Goal: Task Accomplishment & Management: Manage account settings

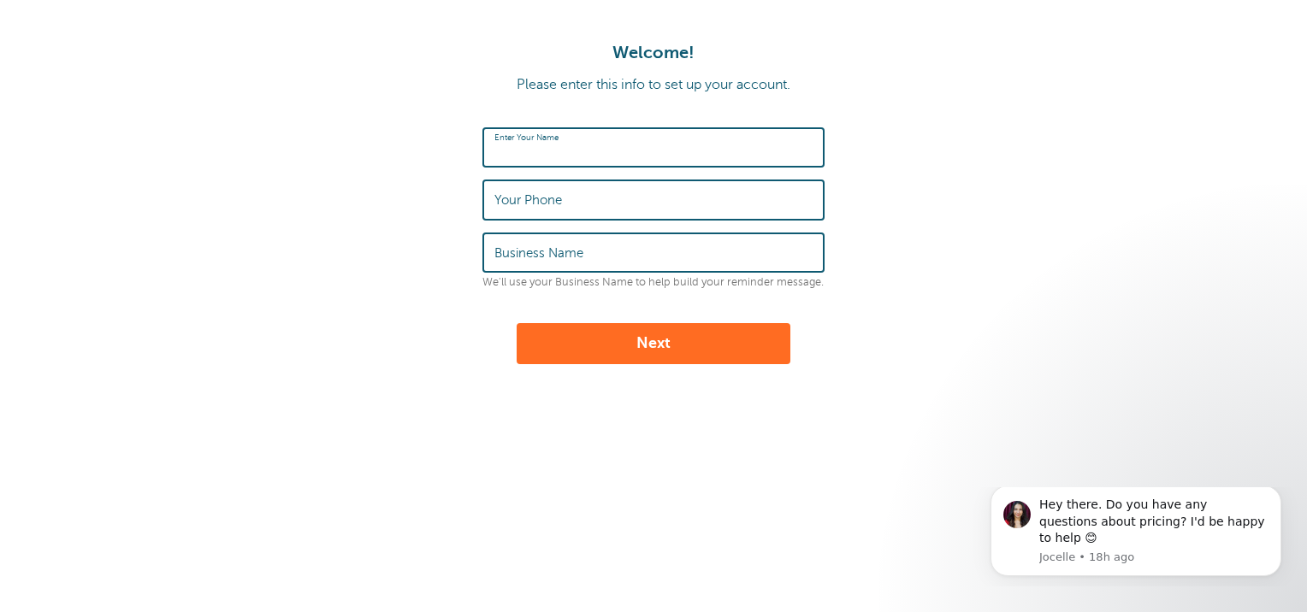
click at [617, 150] on input "Enter Your Name" at bounding box center [653, 147] width 318 height 37
type input "[PERSON_NAME]"
click at [569, 203] on input "Your Phone" at bounding box center [653, 199] width 318 height 37
click at [616, 195] on input "07889714218" at bounding box center [653, 199] width 318 height 37
type input "0"
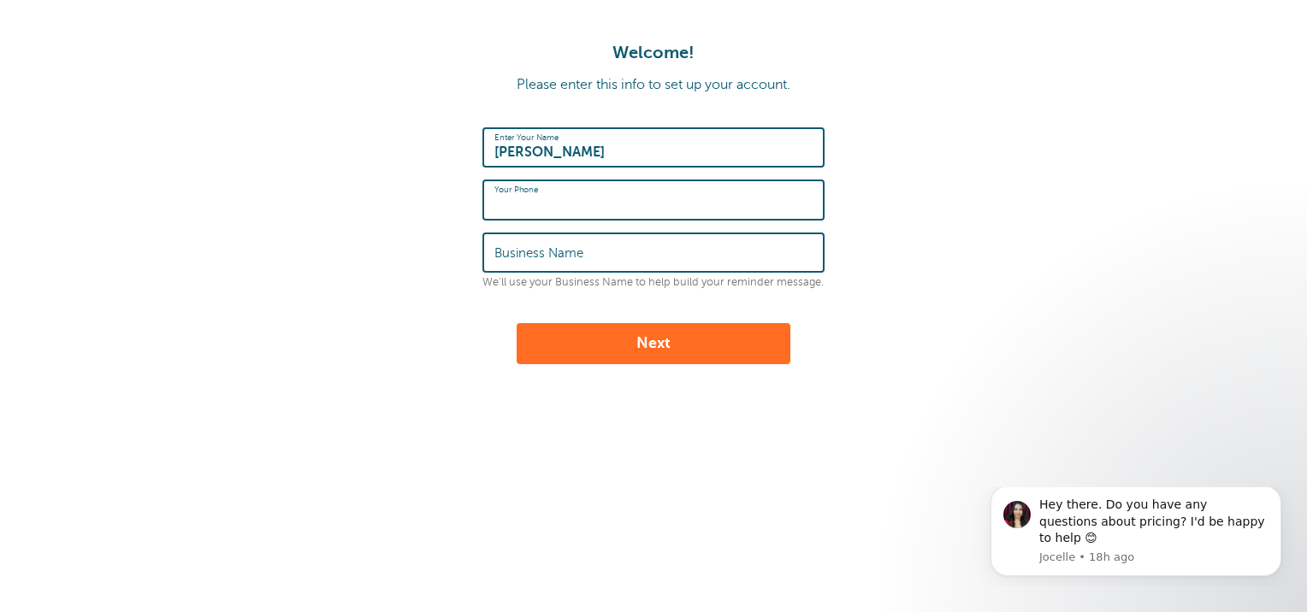
click at [611, 197] on input "Your Phone" at bounding box center [653, 199] width 318 height 37
type input "07869900100"
type input "Rivers Repairs"
click at [348, 403] on div "Welcome! Please enter this info to set up your account. Enter Your Name Emma Yo…" at bounding box center [653, 284] width 1307 height 569
click at [658, 345] on button "Next" at bounding box center [653, 343] width 274 height 41
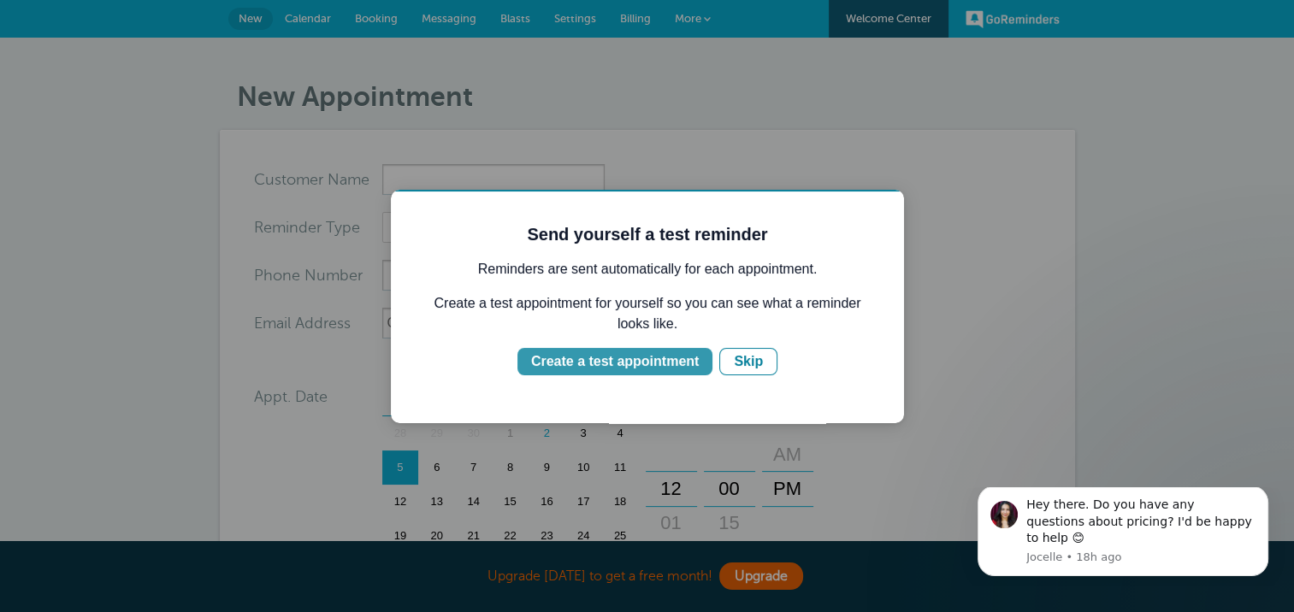
click at [603, 362] on div "Create a test appointment" at bounding box center [615, 361] width 168 height 21
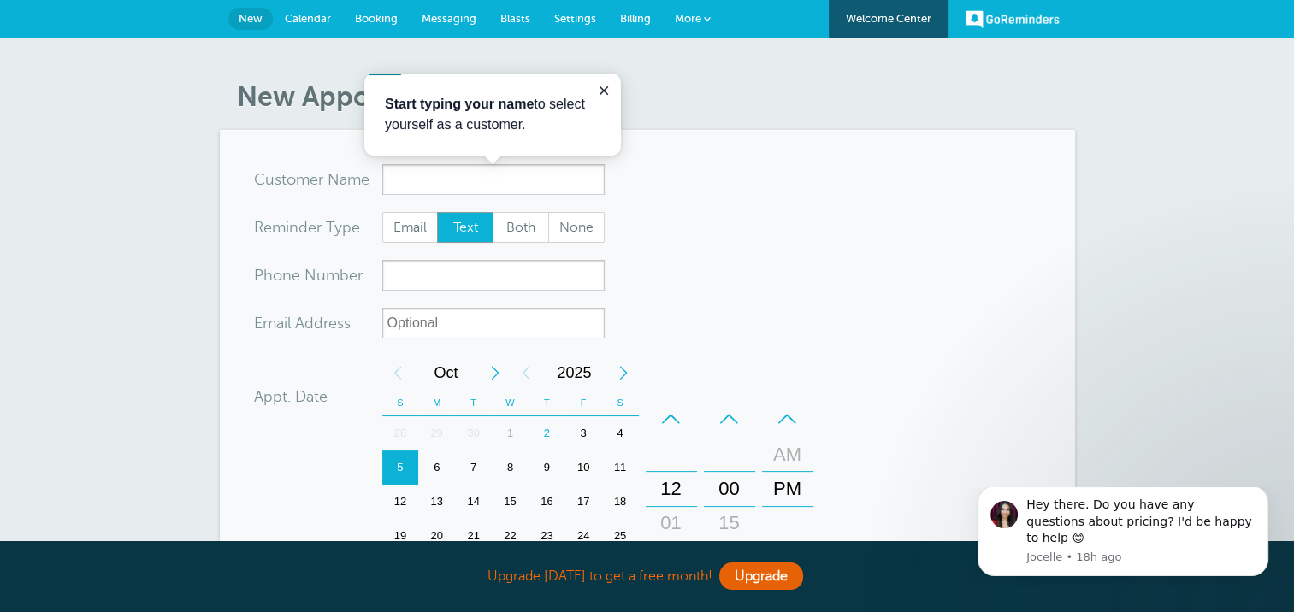
click at [449, 17] on span "Messaging" at bounding box center [449, 18] width 55 height 13
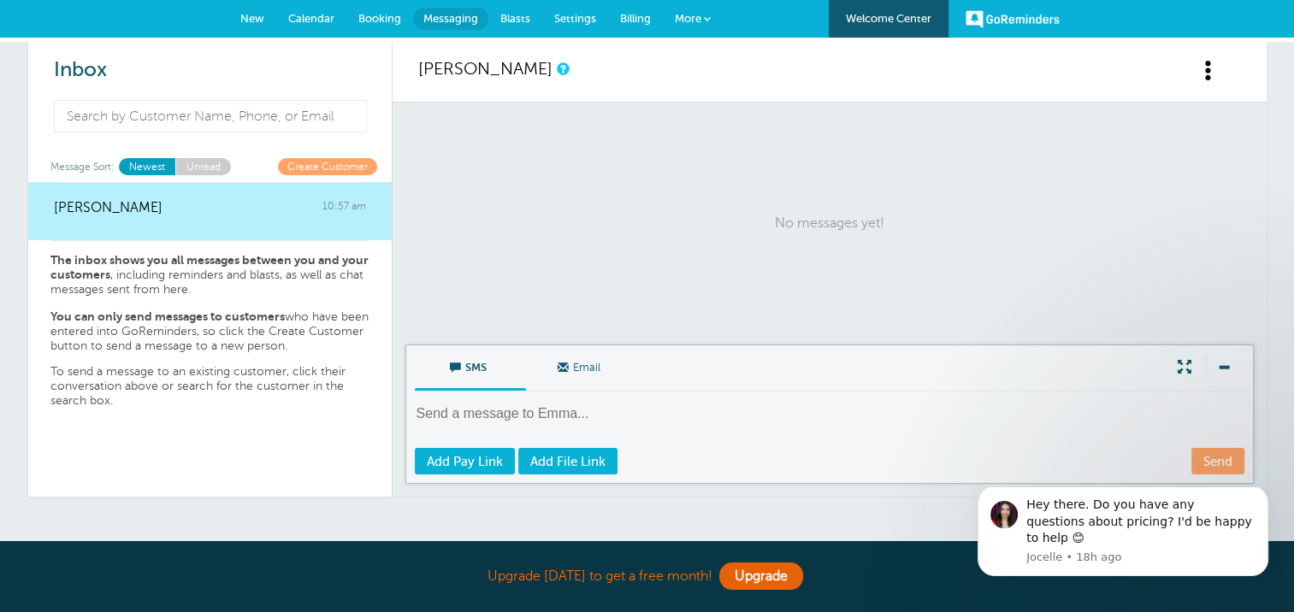
click at [389, 9] on link "Booking" at bounding box center [379, 19] width 67 height 38
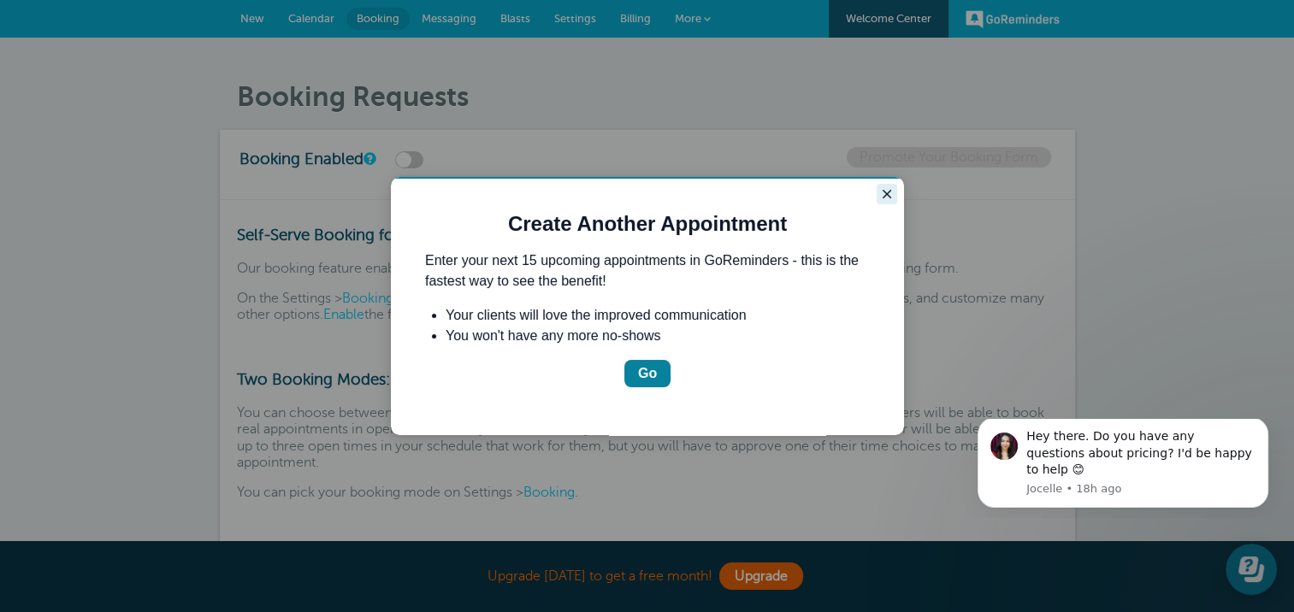
click at [888, 195] on icon "Close guide" at bounding box center [887, 194] width 14 height 14
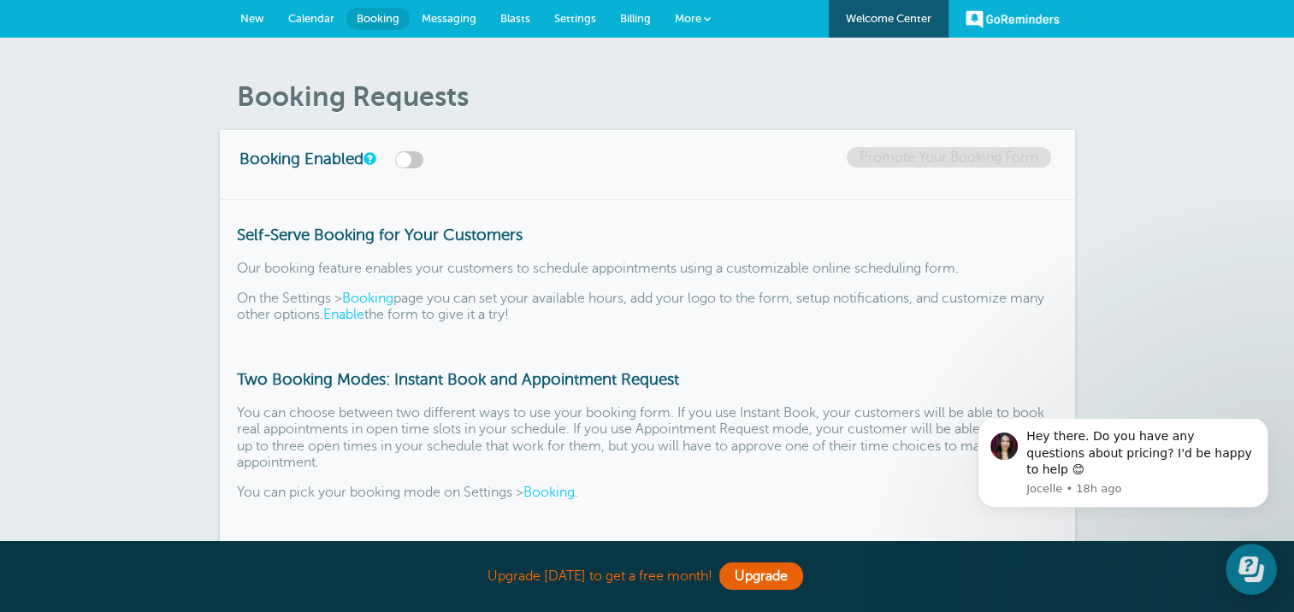
click at [316, 24] on span "Calendar" at bounding box center [311, 18] width 46 height 13
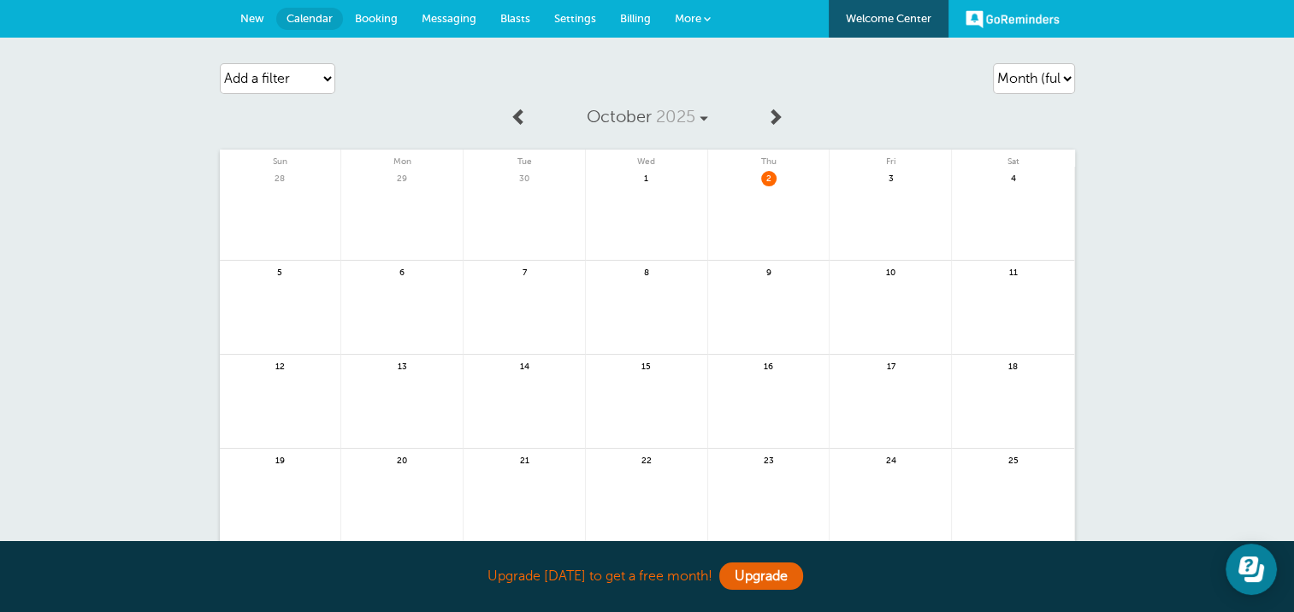
click at [251, 10] on link "New" at bounding box center [252, 19] width 48 height 38
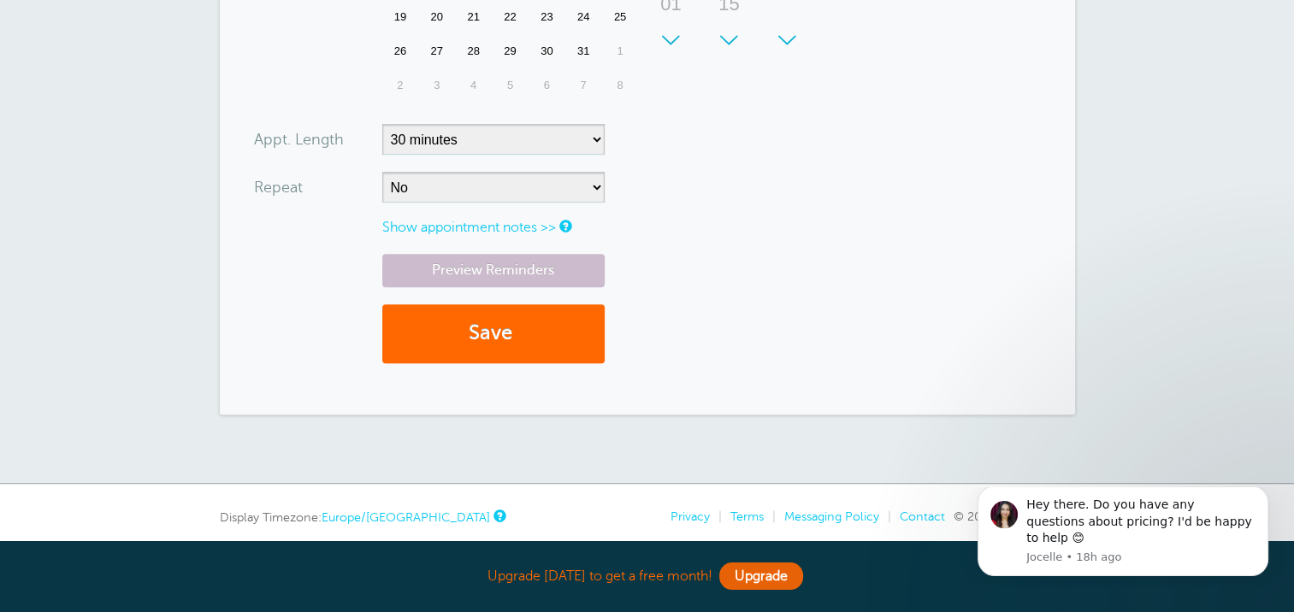
scroll to position [657, 0]
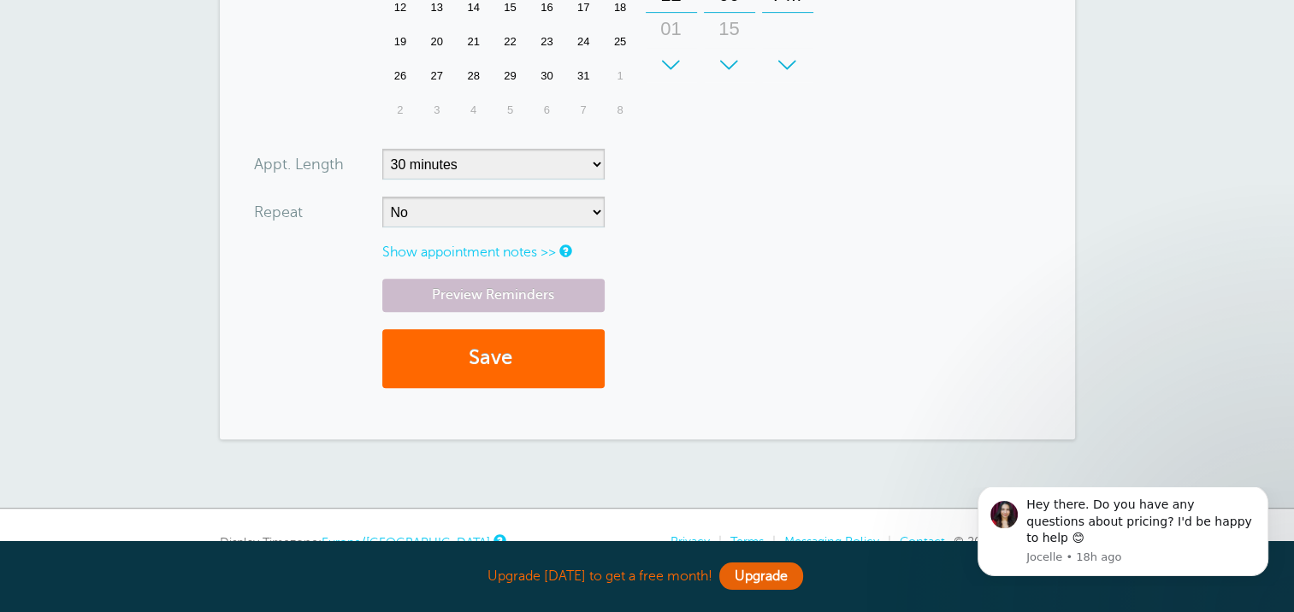
click at [476, 246] on link "Show appointment notes >>" at bounding box center [469, 252] width 174 height 15
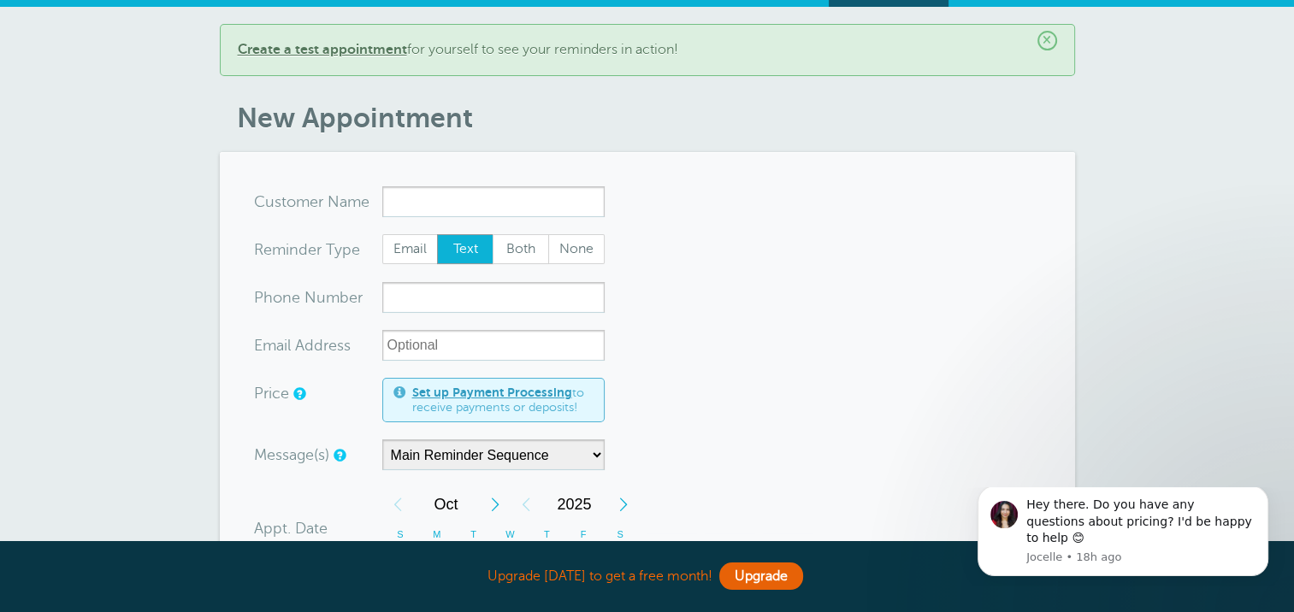
scroll to position [0, 0]
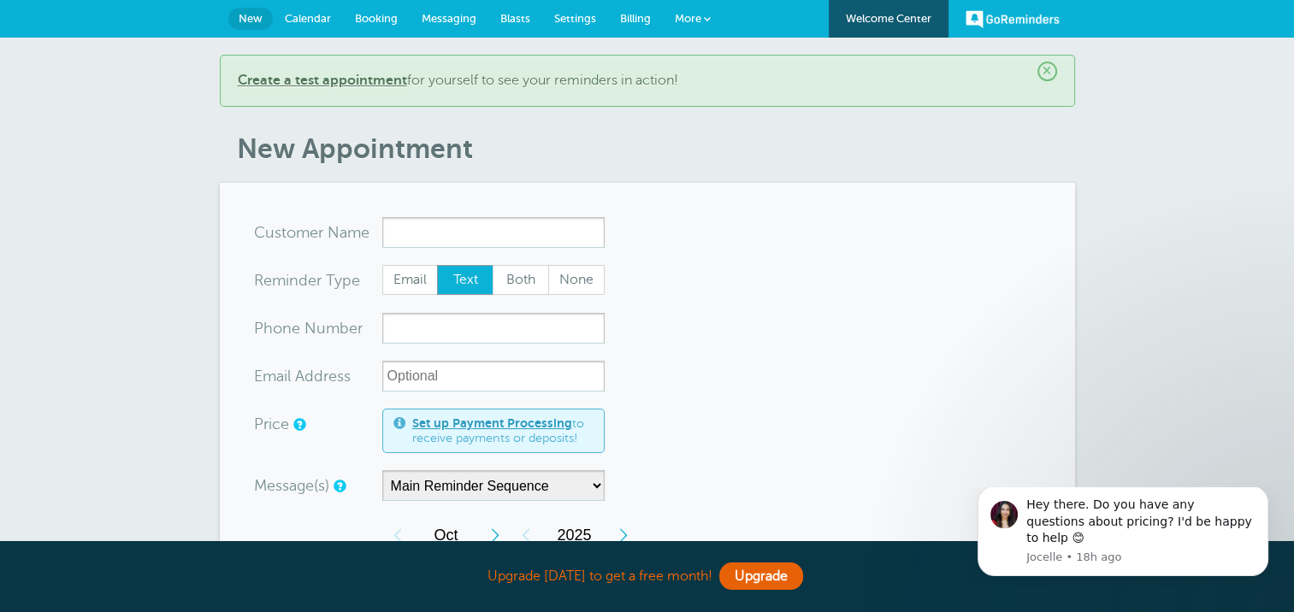
click at [356, 80] on b "Create a test appointment" at bounding box center [322, 80] width 169 height 15
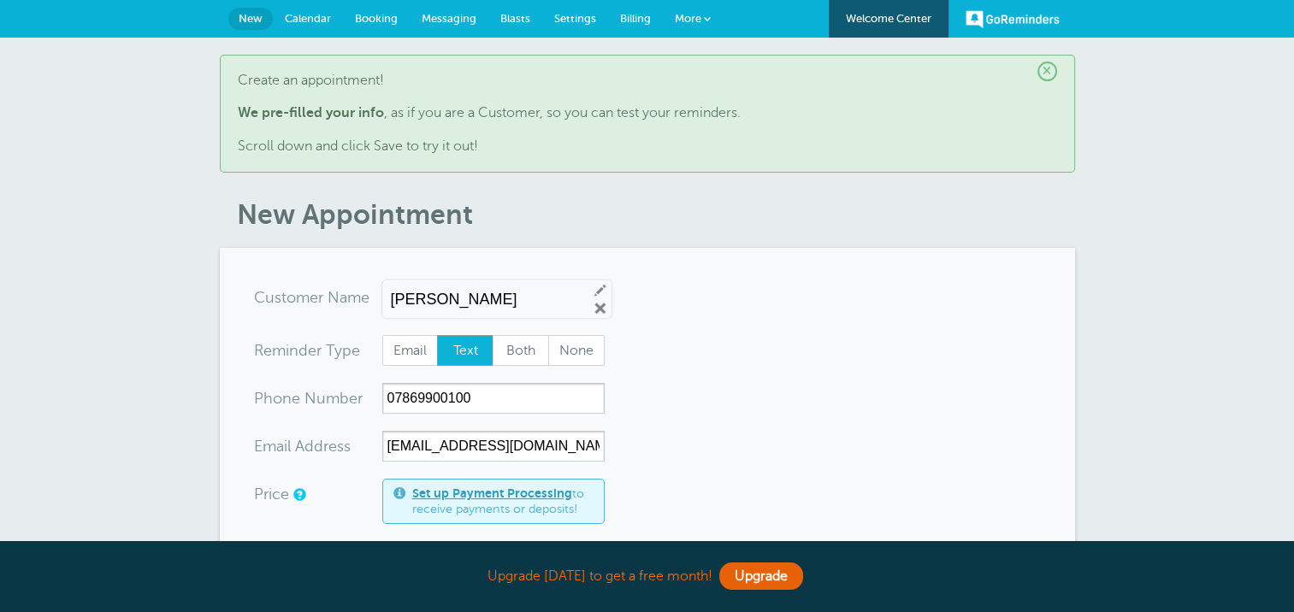
scroll to position [171, 0]
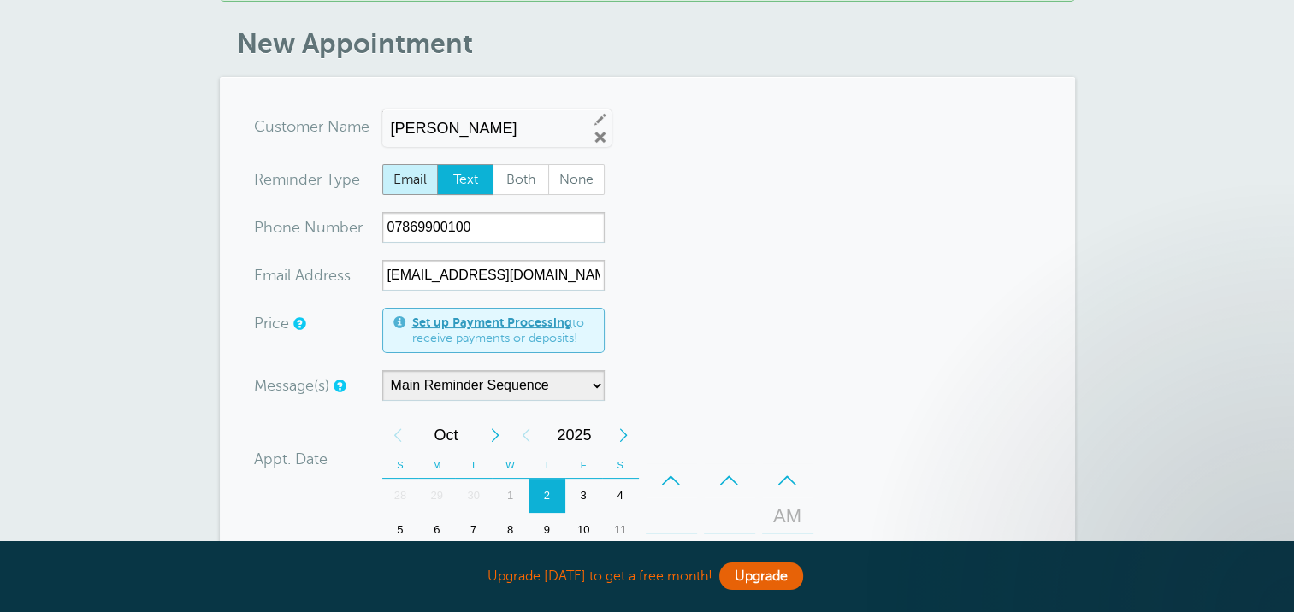
click at [406, 182] on span "Email" at bounding box center [410, 179] width 55 height 29
click at [382, 164] on input "Email" at bounding box center [381, 163] width 1 height 1
radio input "true"
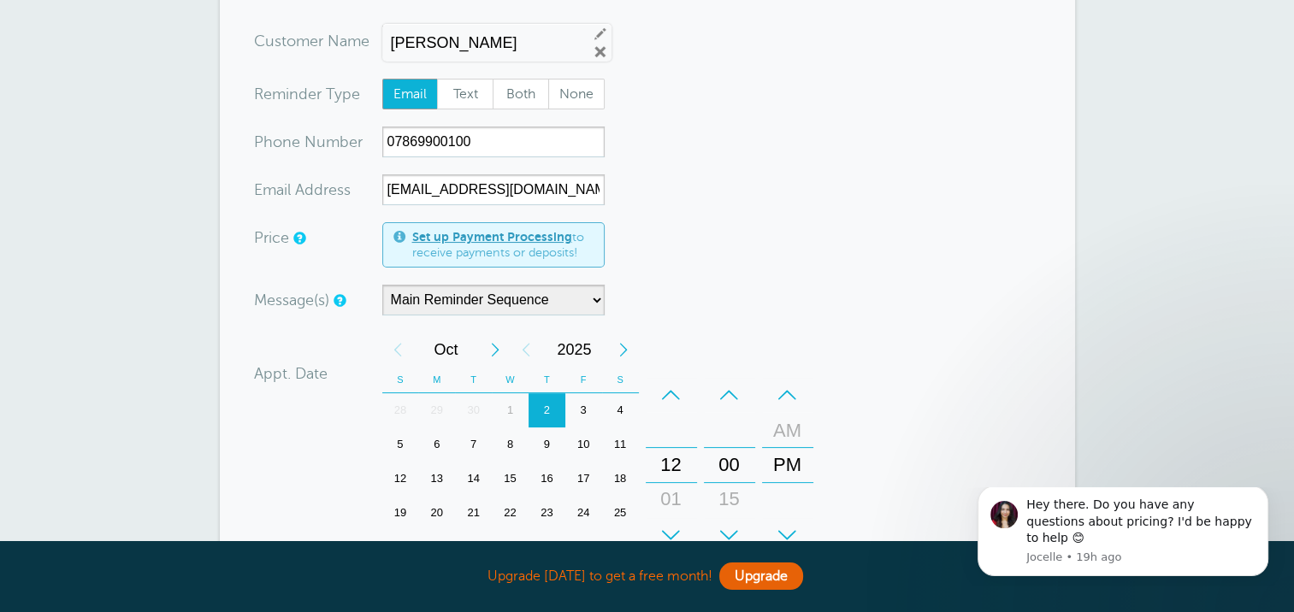
scroll to position [342, 0]
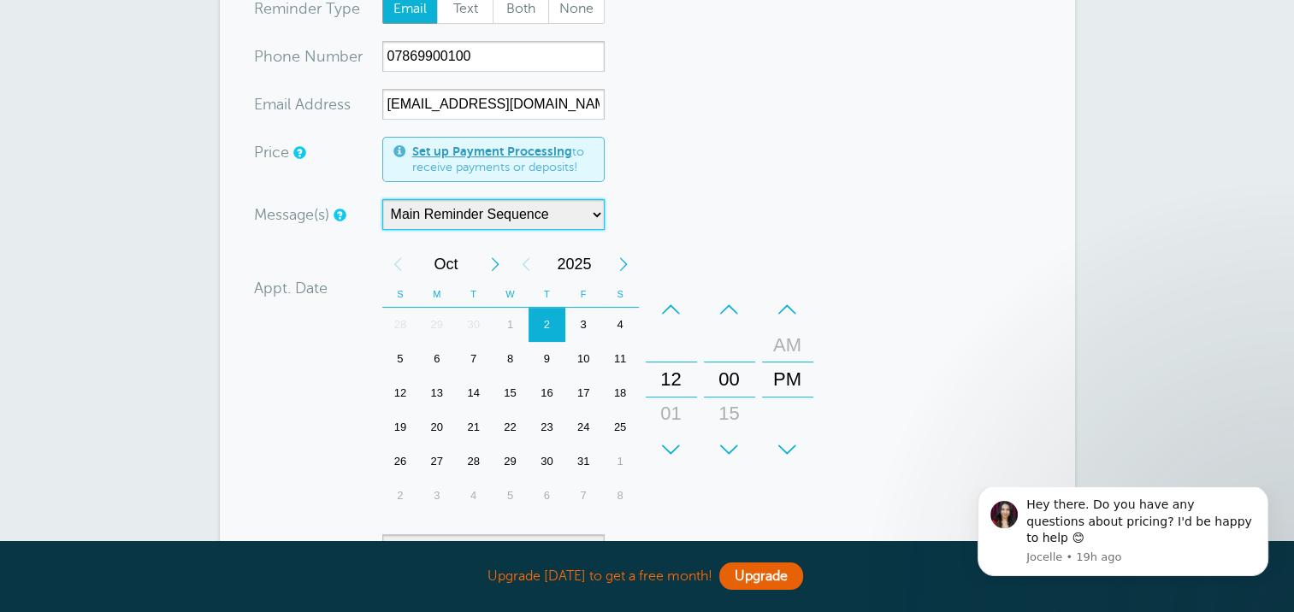
click at [600, 219] on select "Main Reminder Sequence" at bounding box center [493, 214] width 222 height 31
drag, startPoint x: 600, startPoint y: 219, endPoint x: 630, endPoint y: 218, distance: 29.9
click at [600, 219] on select "Main Reminder Sequence" at bounding box center [493, 214] width 222 height 31
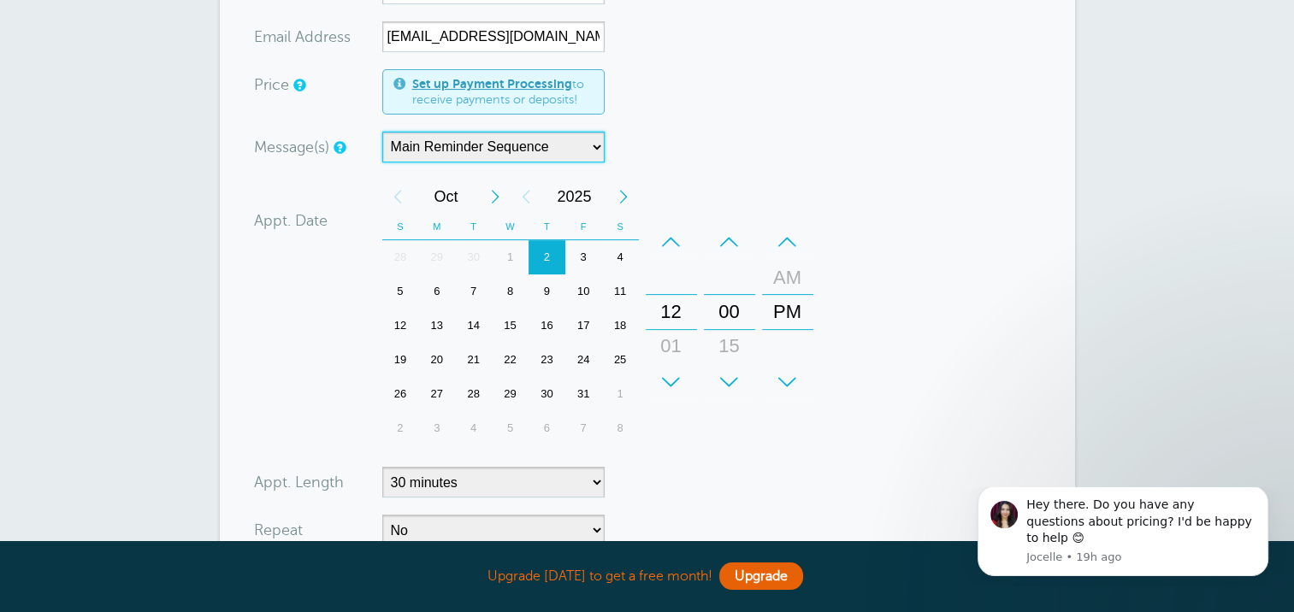
scroll to position [513, 0]
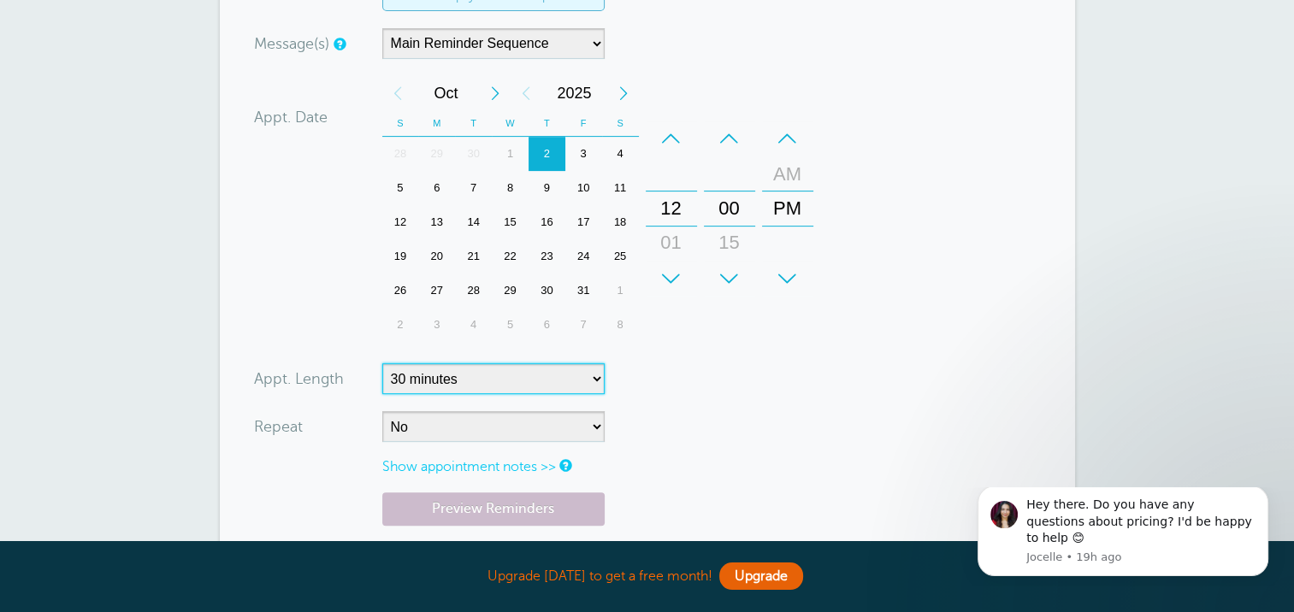
click at [504, 385] on select "5 minutes 10 minutes 15 minutes 20 minutes 25 minutes 30 minutes 35 minutes 40 …" at bounding box center [493, 378] width 222 height 31
select select
click at [382, 363] on select "5 minutes 10 minutes 15 minutes 20 minutes 25 minutes 30 minutes 35 minutes 40 …" at bounding box center [493, 378] width 222 height 31
click at [819, 424] on form "You are creating a new customer. To use an existing customer select one from th…" at bounding box center [647, 194] width 787 height 850
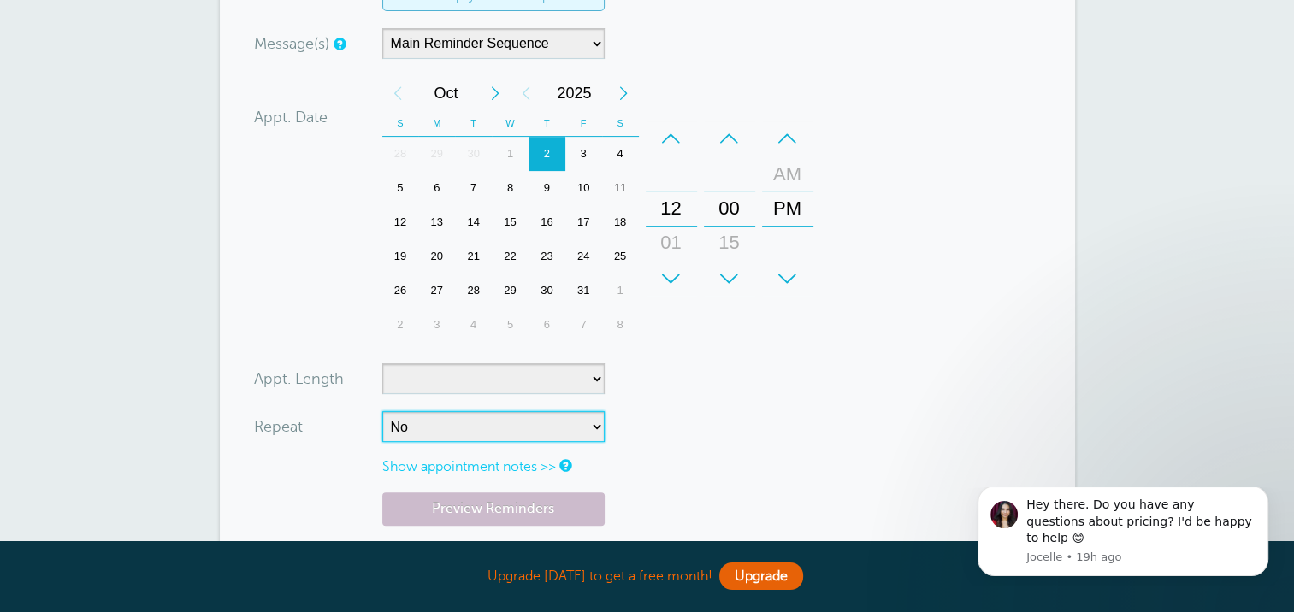
click at [505, 427] on select "No Daily Weekly Every 2 weeks Every 3 weeks Every 4 weeks Monthly Every 5 weeks…" at bounding box center [493, 426] width 222 height 31
select select "RRULE:FREQ=YEARLY;INTERVAL=1"
click at [382, 411] on select "No Daily Weekly Every 2 weeks Every 3 weeks Every 4 weeks Monthly Every 5 weeks…" at bounding box center [493, 426] width 222 height 31
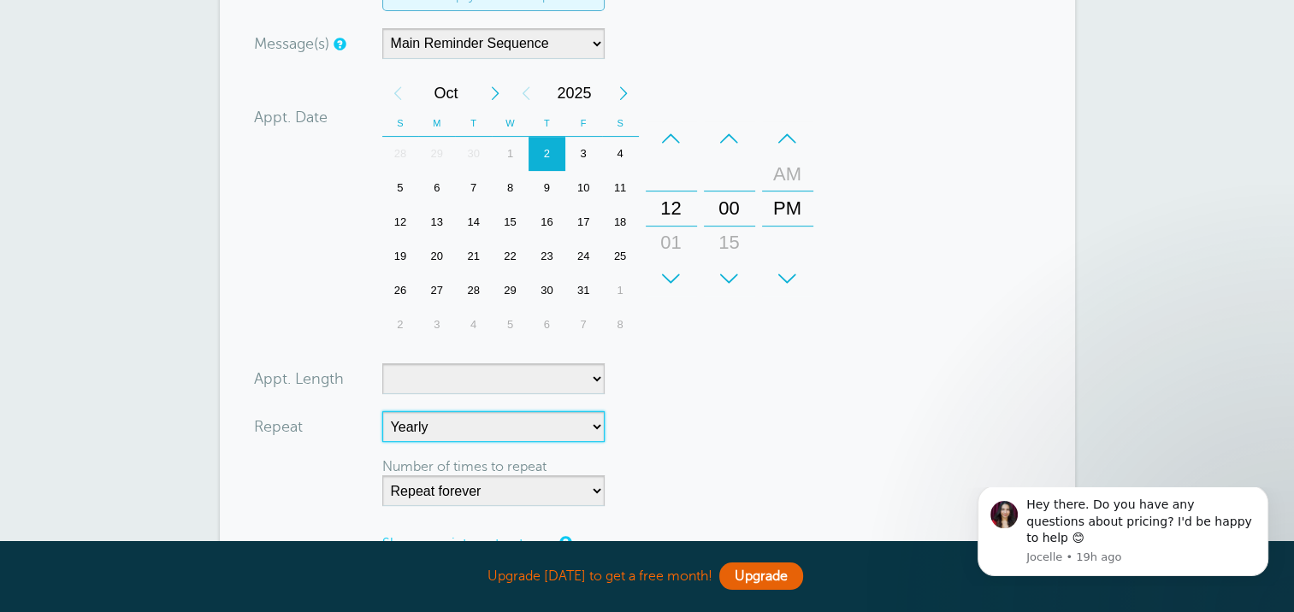
scroll to position [684, 0]
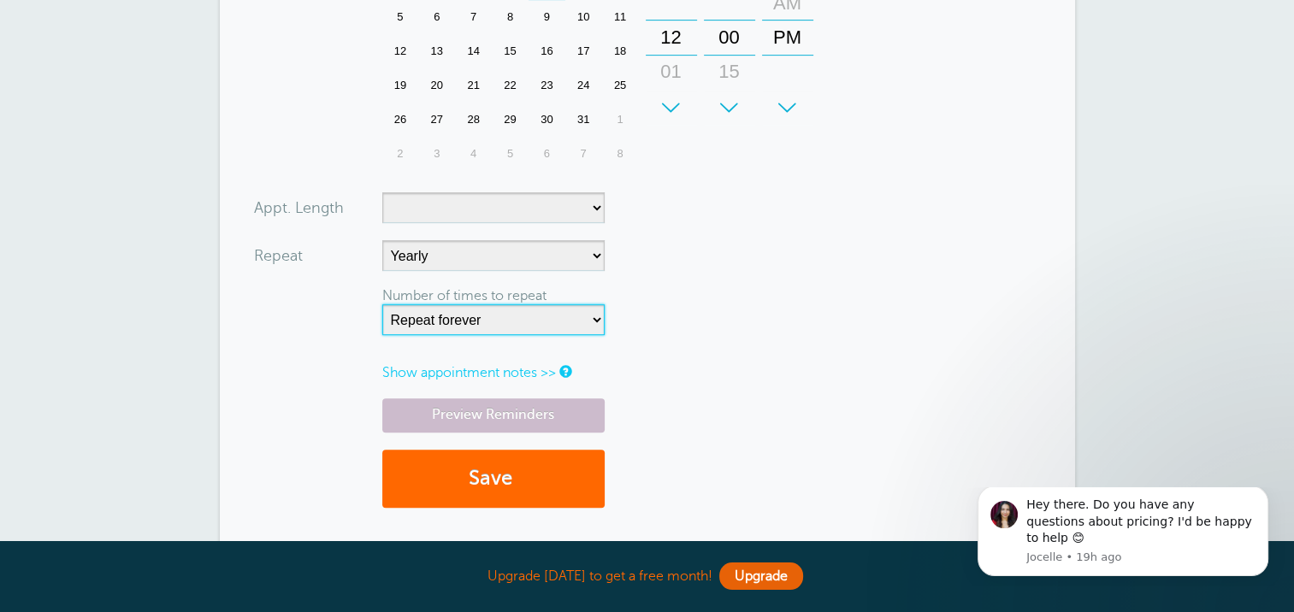
click at [519, 322] on select "Repeat forever 2 3 4 5 6 7 8 9 10 11 12 13 14 15 16 17 18 19 20" at bounding box center [493, 319] width 222 height 31
click at [730, 317] on form "You are creating a new customer. To use an existing customer select one from th…" at bounding box center [647, 61] width 787 height 927
click at [513, 375] on link "Show appointment notes >>" at bounding box center [469, 372] width 174 height 15
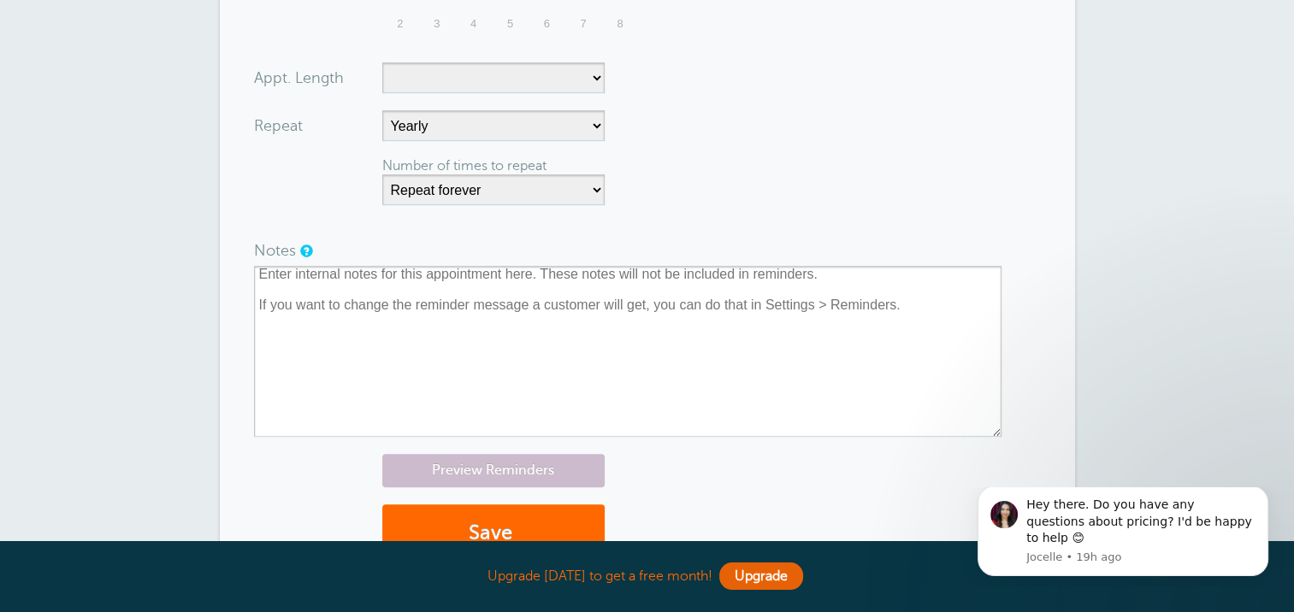
scroll to position [734, 0]
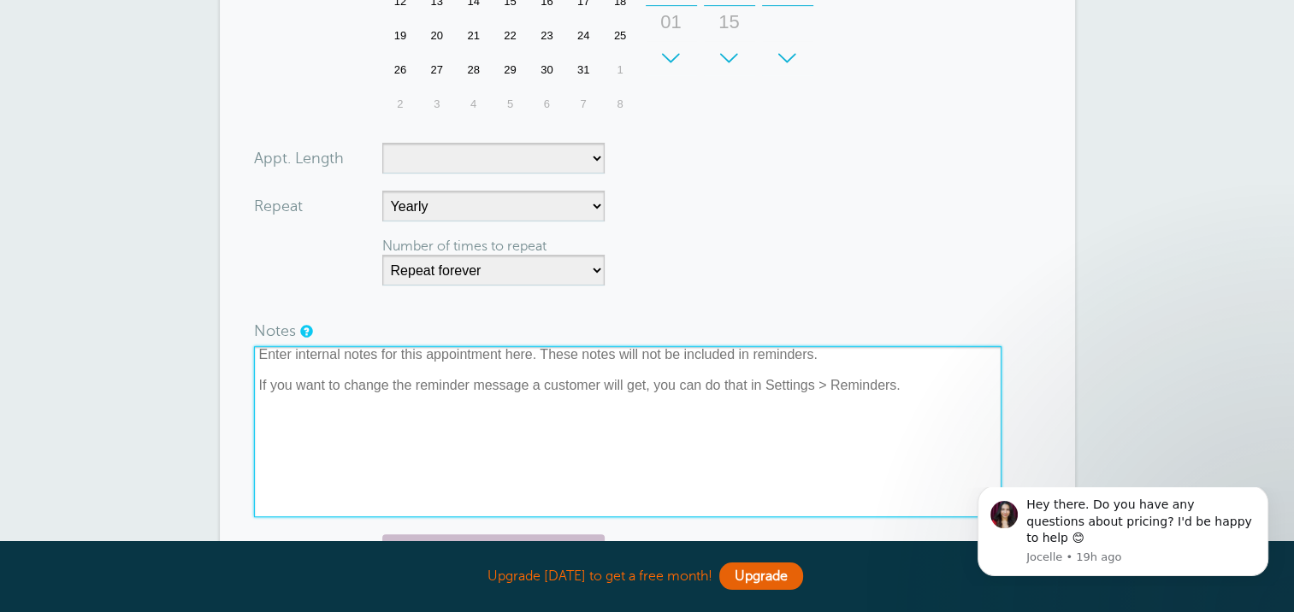
click at [449, 376] on textarea at bounding box center [627, 431] width 747 height 171
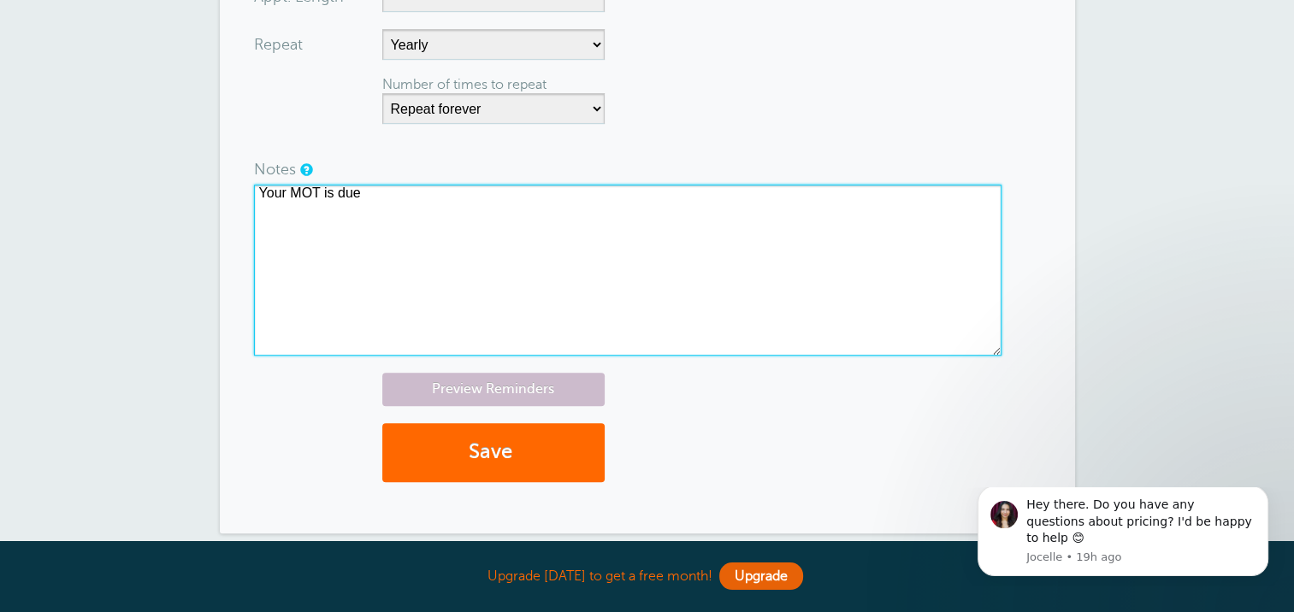
scroll to position [905, 0]
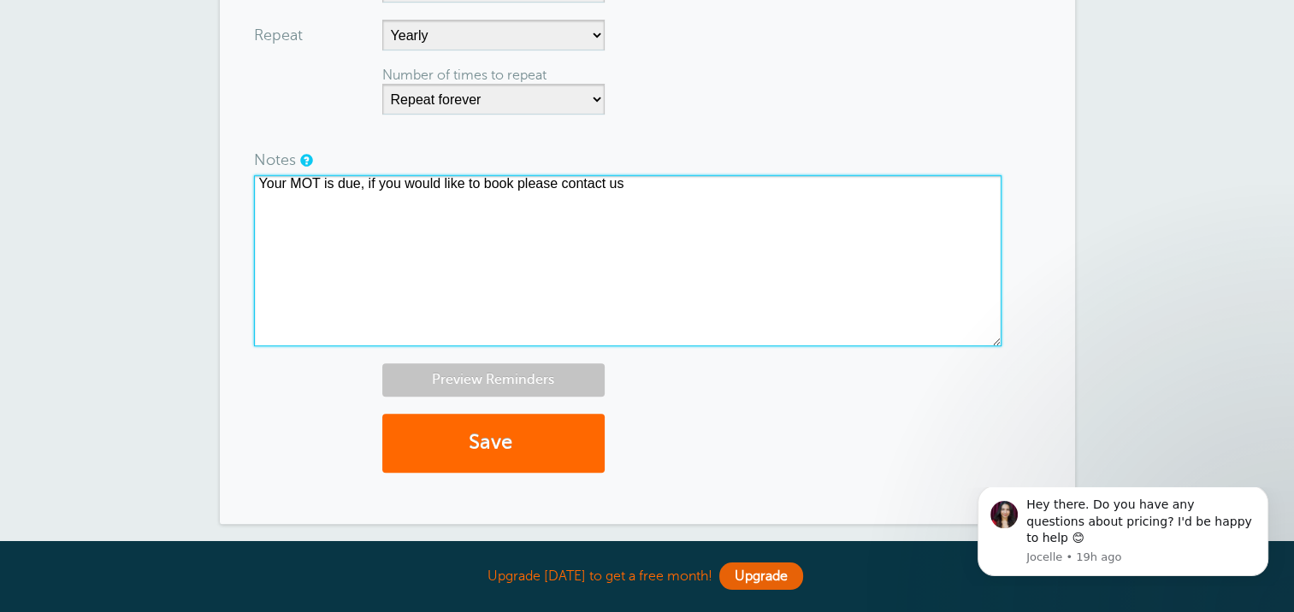
type textarea "Your MOT is due, if you would like to book please contact us"
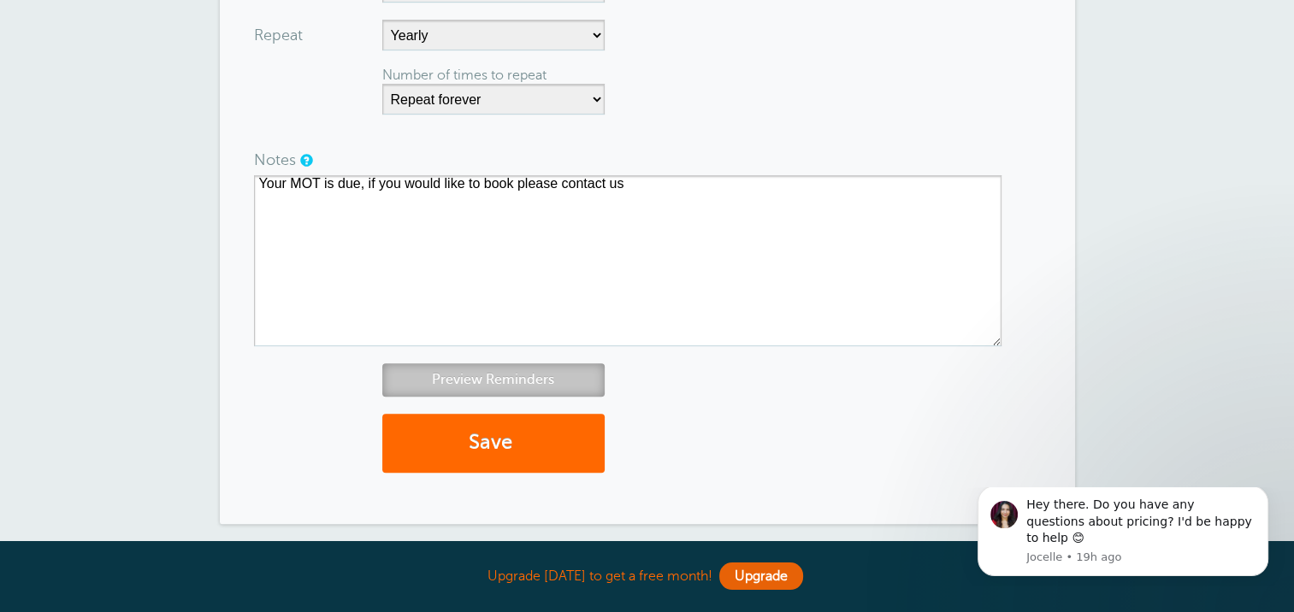
click at [517, 382] on link "Preview Reminders" at bounding box center [493, 379] width 222 height 33
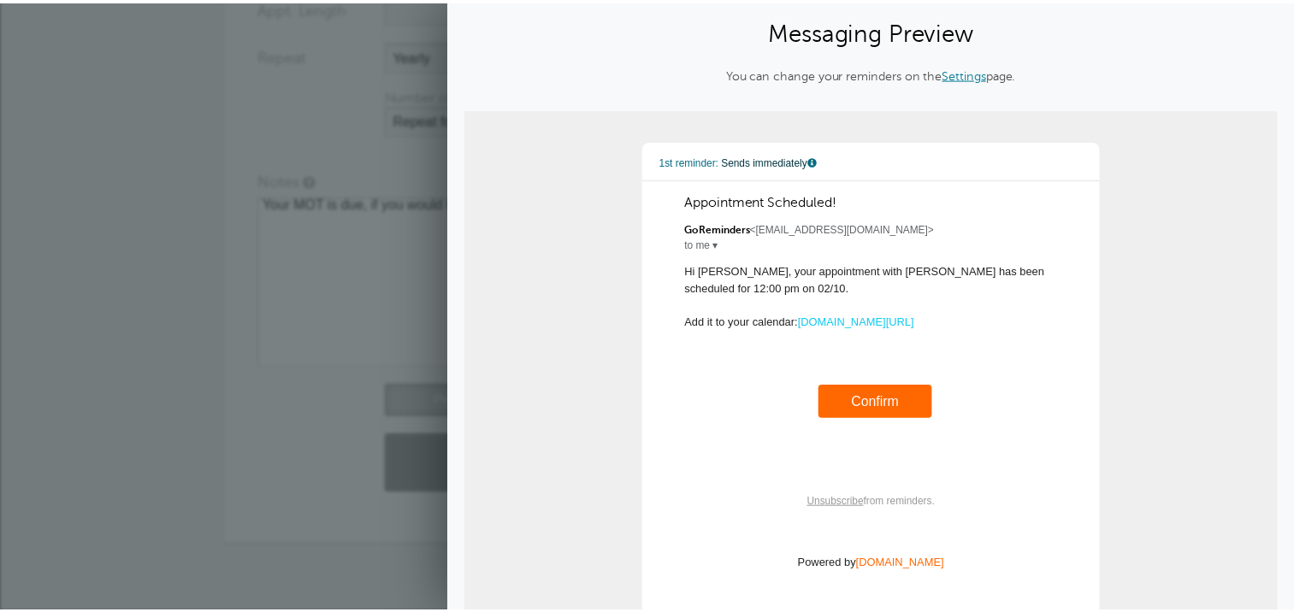
scroll to position [0, 0]
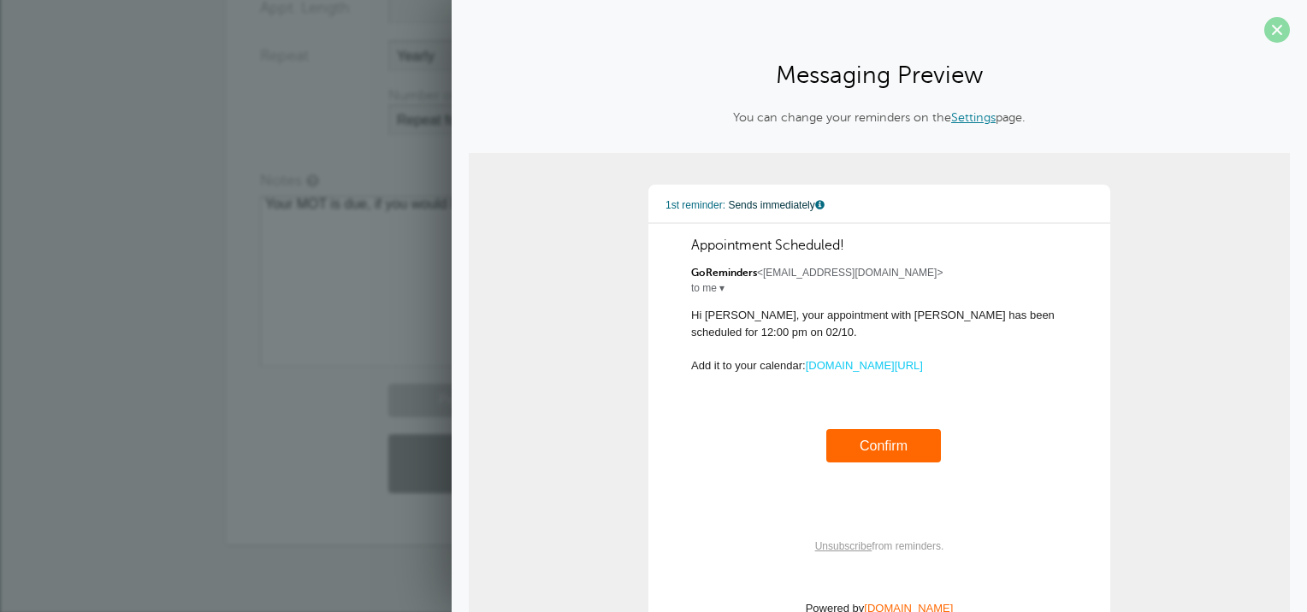
click at [1264, 27] on span at bounding box center [1277, 30] width 26 height 26
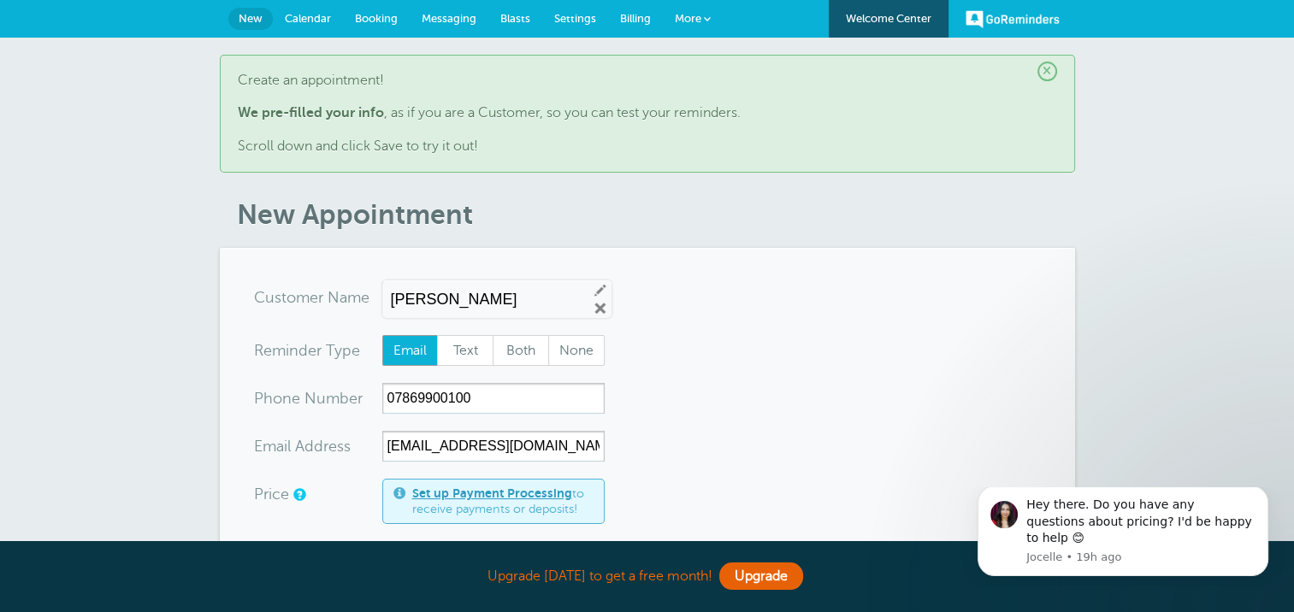
click at [313, 18] on span "Calendar" at bounding box center [308, 18] width 46 height 13
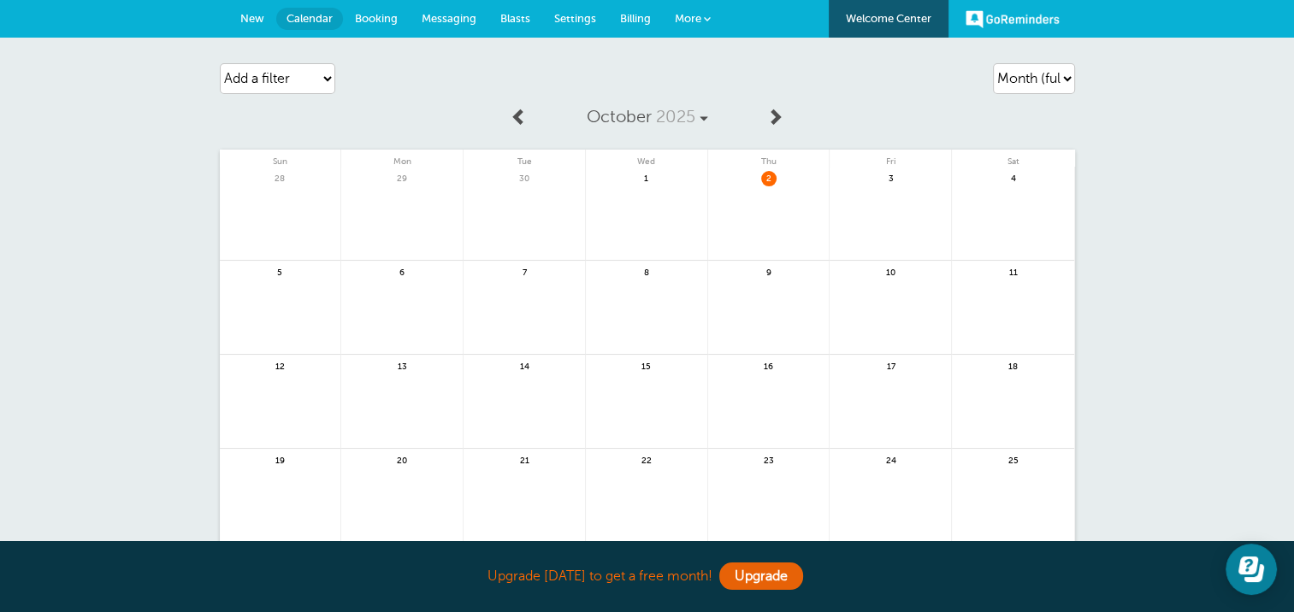
click at [368, 15] on span "Booking" at bounding box center [376, 18] width 43 height 13
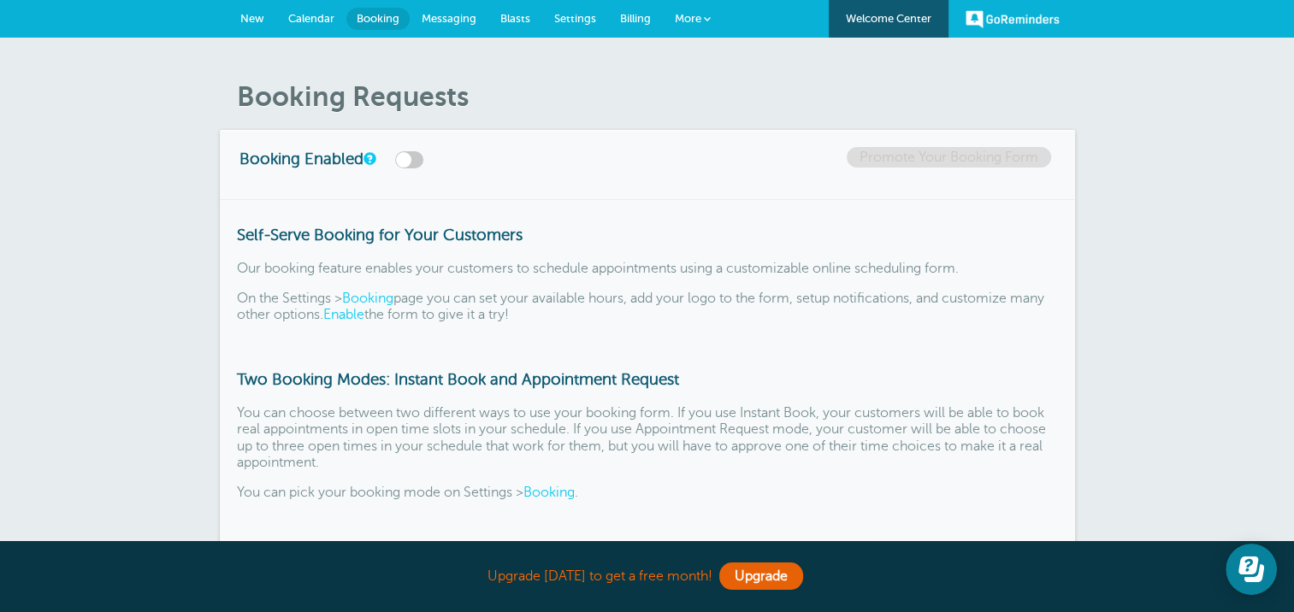
click at [448, 23] on span "Messaging" at bounding box center [449, 18] width 55 height 13
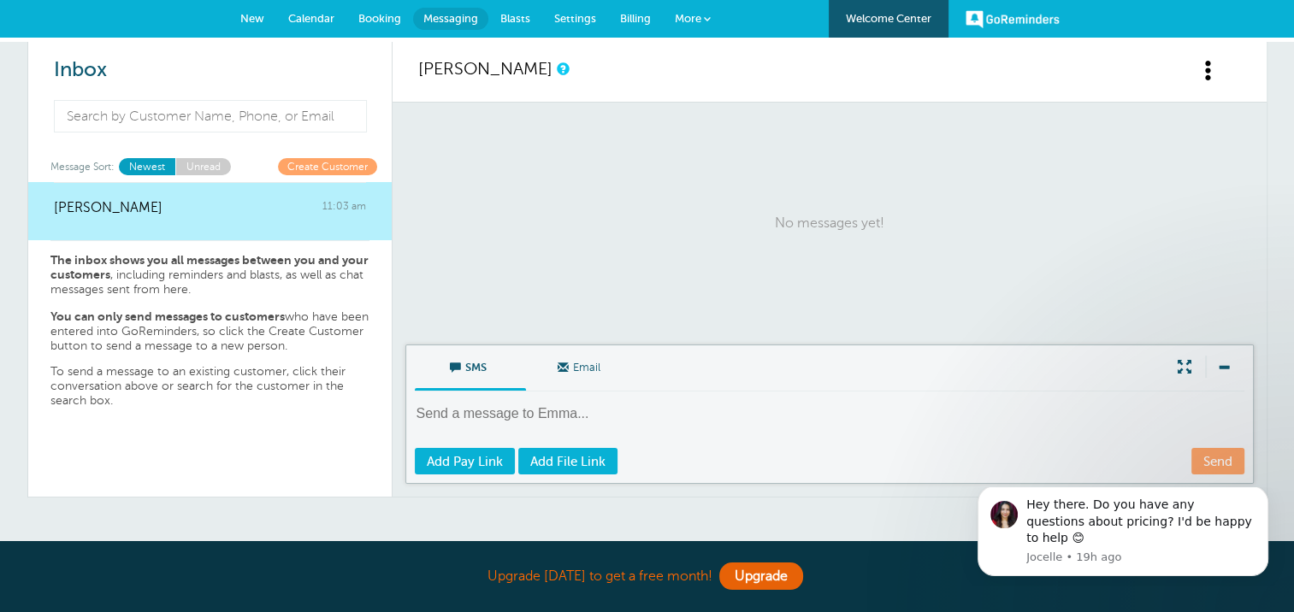
click at [516, 24] on link "Blasts" at bounding box center [515, 19] width 54 height 38
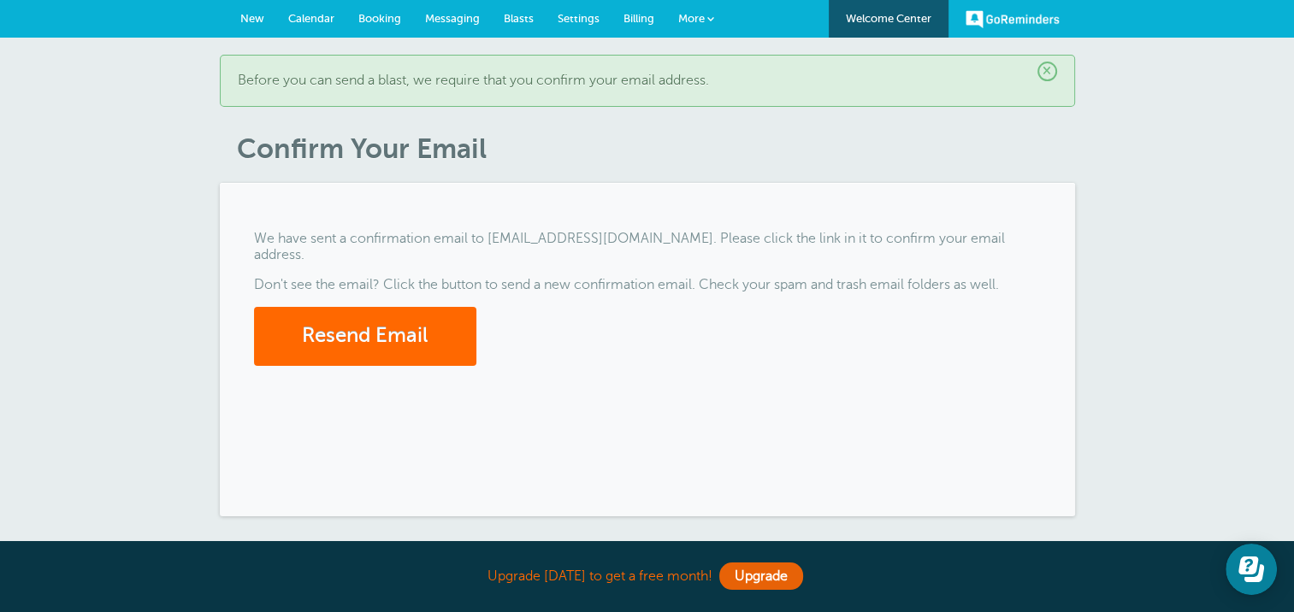
click at [584, 17] on span "Settings" at bounding box center [579, 18] width 42 height 13
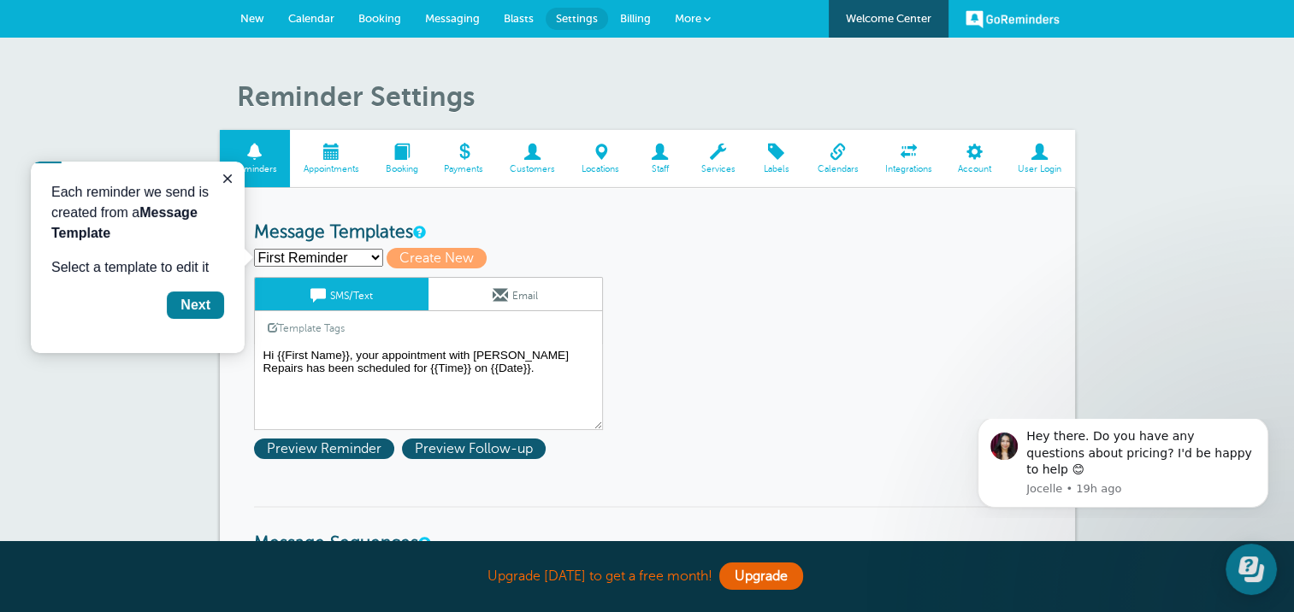
click at [632, 20] on span "Billing" at bounding box center [635, 18] width 31 height 13
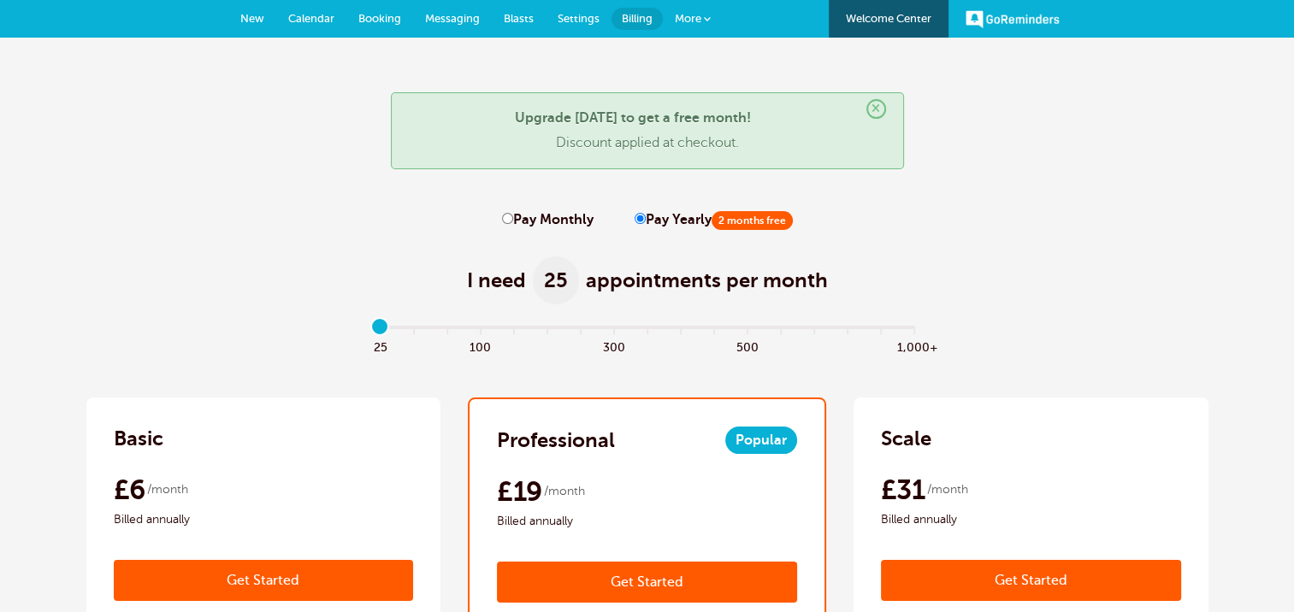
click at [688, 12] on span "More" at bounding box center [688, 18] width 27 height 13
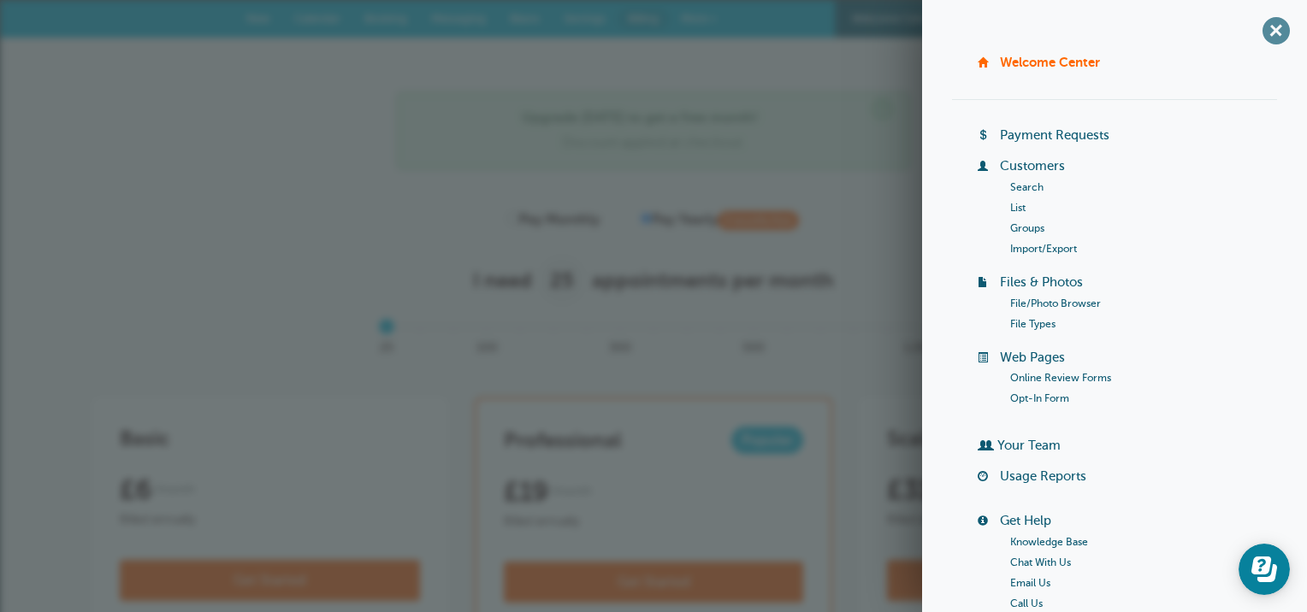
click at [1256, 35] on span "+" at bounding box center [1275, 30] width 38 height 38
